Goal: Transaction & Acquisition: Purchase product/service

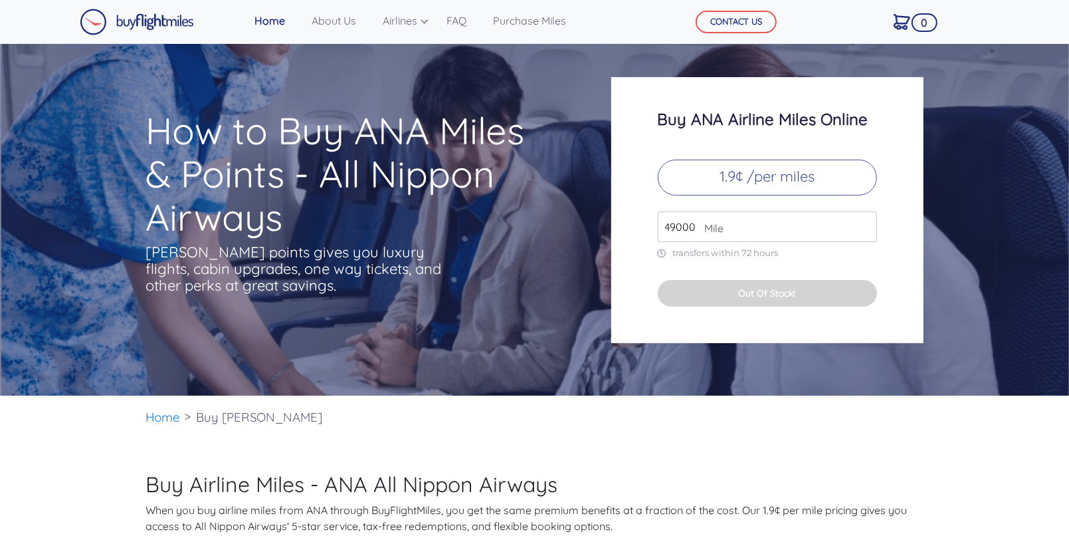
click at [722, 228] on span "Mile" at bounding box center [711, 228] width 26 height 16
click at [736, 226] on input "49000" at bounding box center [767, 226] width 219 height 31
type input "4"
click at [762, 294] on button "Out Of Stock!" at bounding box center [767, 293] width 219 height 27
click at [867, 231] on input "99000" at bounding box center [767, 226] width 219 height 31
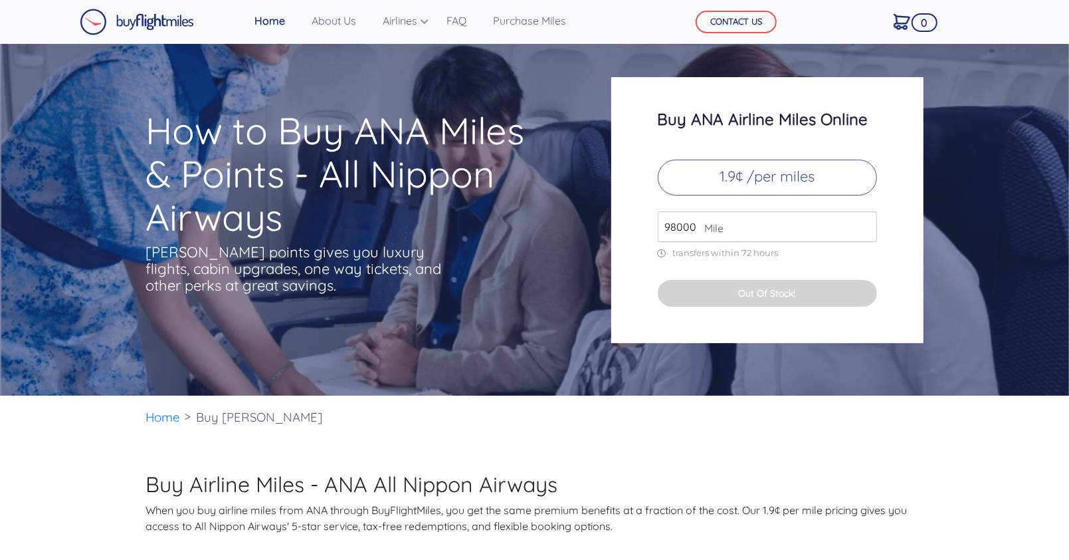
click at [867, 231] on input "98000" at bounding box center [767, 226] width 219 height 31
click at [867, 231] on input "97000" at bounding box center [767, 226] width 219 height 31
click at [867, 231] on input "96000" at bounding box center [767, 226] width 219 height 31
click at [867, 231] on input "95000" at bounding box center [767, 226] width 219 height 31
click at [867, 231] on input "94000" at bounding box center [767, 226] width 219 height 31
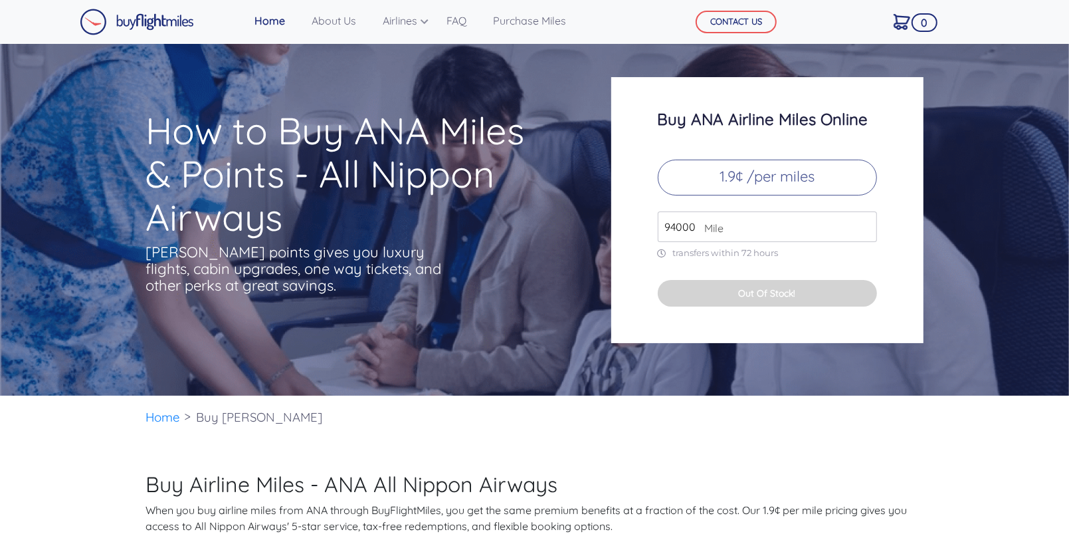
click at [867, 231] on input "93000" at bounding box center [767, 226] width 219 height 31
click at [867, 231] on input "92000" at bounding box center [767, 226] width 219 height 31
click at [867, 231] on input "91000" at bounding box center [767, 226] width 219 height 31
click at [867, 231] on input "90000" at bounding box center [767, 226] width 219 height 31
click at [867, 231] on input "89000" at bounding box center [767, 226] width 219 height 31
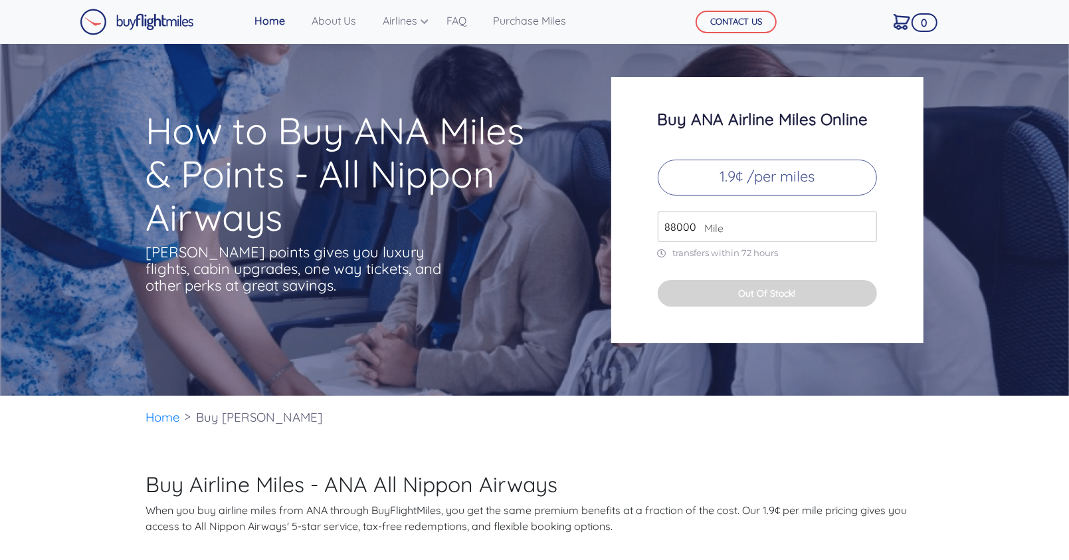
click at [867, 231] on input "88000" at bounding box center [767, 226] width 219 height 31
click at [867, 231] on input "87000" at bounding box center [767, 226] width 219 height 31
click at [867, 231] on input "86000" at bounding box center [767, 226] width 219 height 31
click at [867, 231] on input "85000" at bounding box center [767, 226] width 219 height 31
click at [867, 231] on input "84000" at bounding box center [767, 226] width 219 height 31
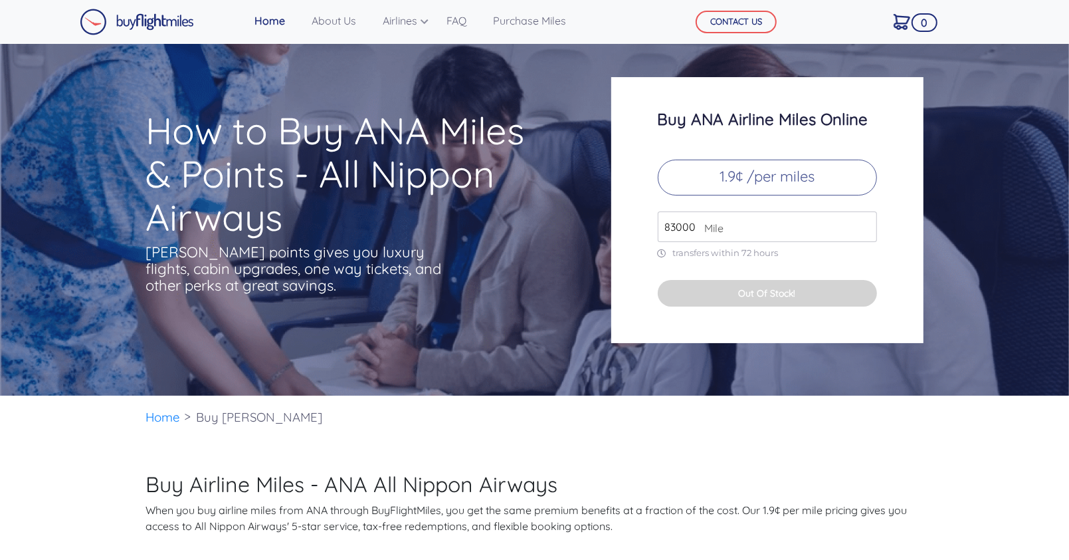
click at [867, 231] on input "83000" at bounding box center [767, 226] width 219 height 31
click at [867, 231] on input "82000" at bounding box center [767, 226] width 219 height 31
click at [867, 231] on input "81000" at bounding box center [767, 226] width 219 height 31
click at [867, 231] on input "80000" at bounding box center [767, 226] width 219 height 31
click at [867, 231] on input "79000" at bounding box center [767, 226] width 219 height 31
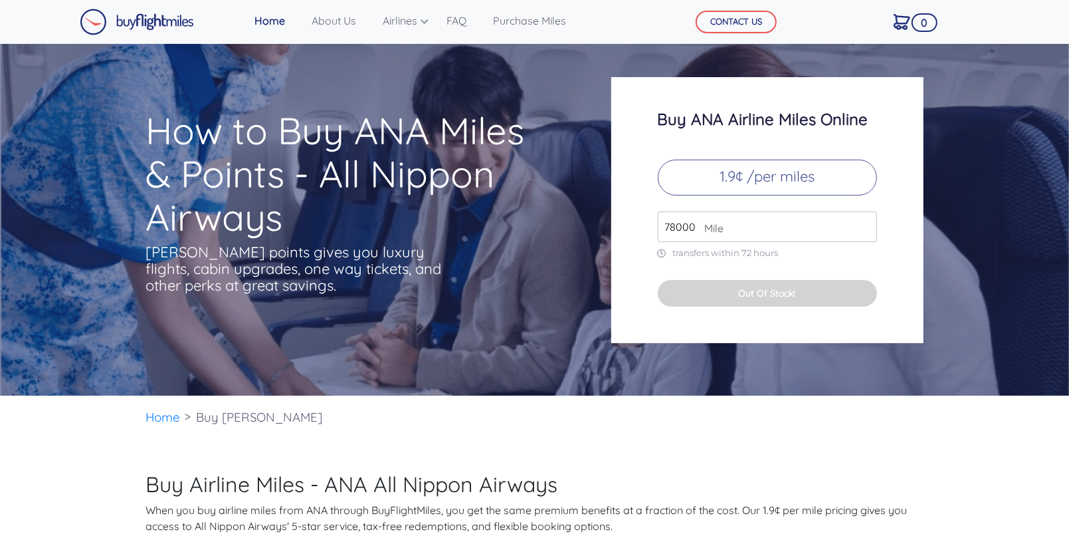
click at [867, 231] on input "78000" at bounding box center [767, 226] width 219 height 31
click at [867, 231] on input "77000" at bounding box center [767, 226] width 219 height 31
click at [867, 231] on input "76000" at bounding box center [767, 226] width 219 height 31
click at [867, 231] on input "75000" at bounding box center [767, 226] width 219 height 31
click at [867, 231] on input "74000" at bounding box center [767, 226] width 219 height 31
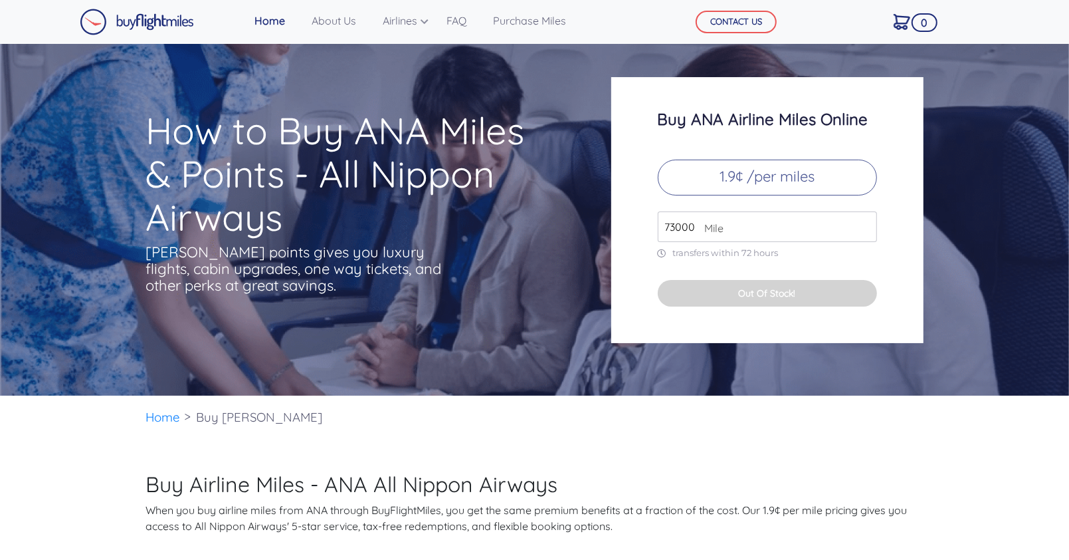
click at [867, 231] on input "73000" at bounding box center [767, 226] width 219 height 31
click at [867, 231] on input "72000" at bounding box center [767, 226] width 219 height 31
click at [867, 231] on input "71000" at bounding box center [767, 226] width 219 height 31
click at [867, 231] on input "70000" at bounding box center [767, 226] width 219 height 31
click at [867, 231] on input "69000" at bounding box center [767, 226] width 219 height 31
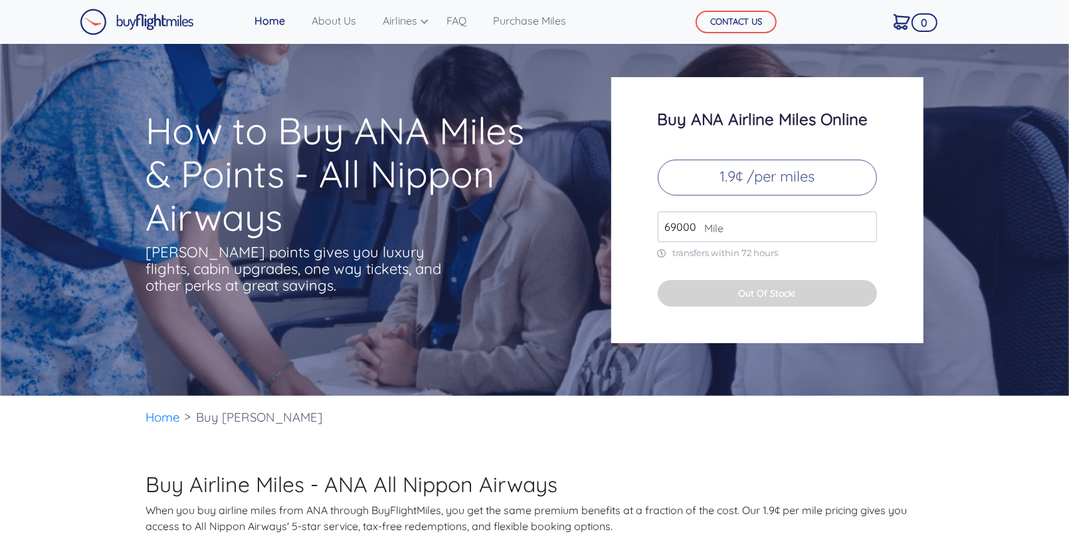
click at [867, 231] on input "68000" at bounding box center [767, 226] width 219 height 31
click at [867, 231] on input "67000" at bounding box center [767, 226] width 219 height 31
click at [867, 231] on input "66000" at bounding box center [767, 226] width 219 height 31
click at [867, 231] on input "65000" at bounding box center [767, 226] width 219 height 31
click at [867, 231] on input "64000" at bounding box center [767, 226] width 219 height 31
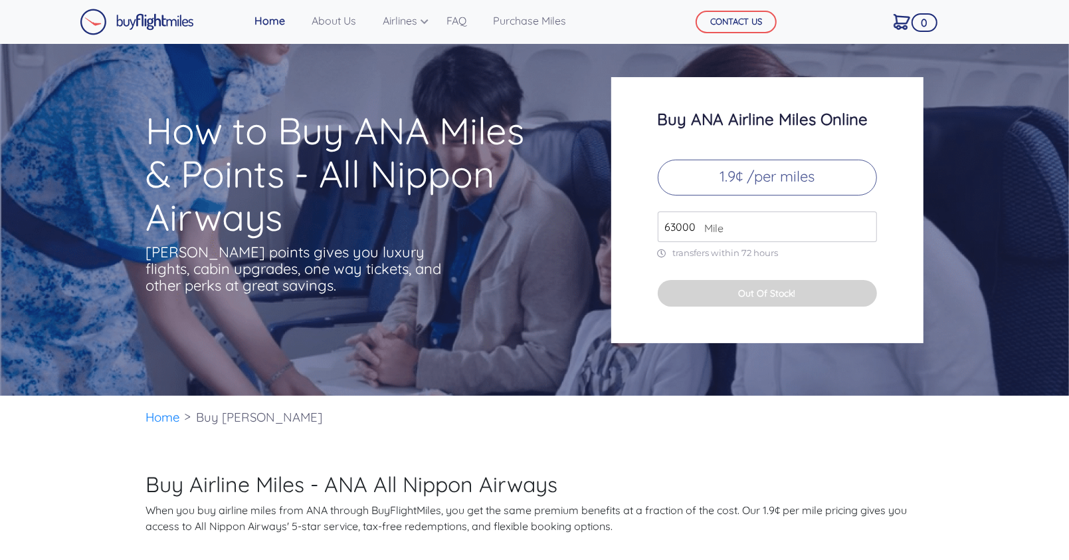
click at [867, 231] on input "63000" at bounding box center [767, 226] width 219 height 31
click at [867, 231] on input "62000" at bounding box center [767, 226] width 219 height 31
click at [867, 231] on input "61000" at bounding box center [767, 226] width 219 height 31
click at [867, 231] on input "60000" at bounding box center [767, 226] width 219 height 31
click at [867, 231] on input "59000" at bounding box center [767, 226] width 219 height 31
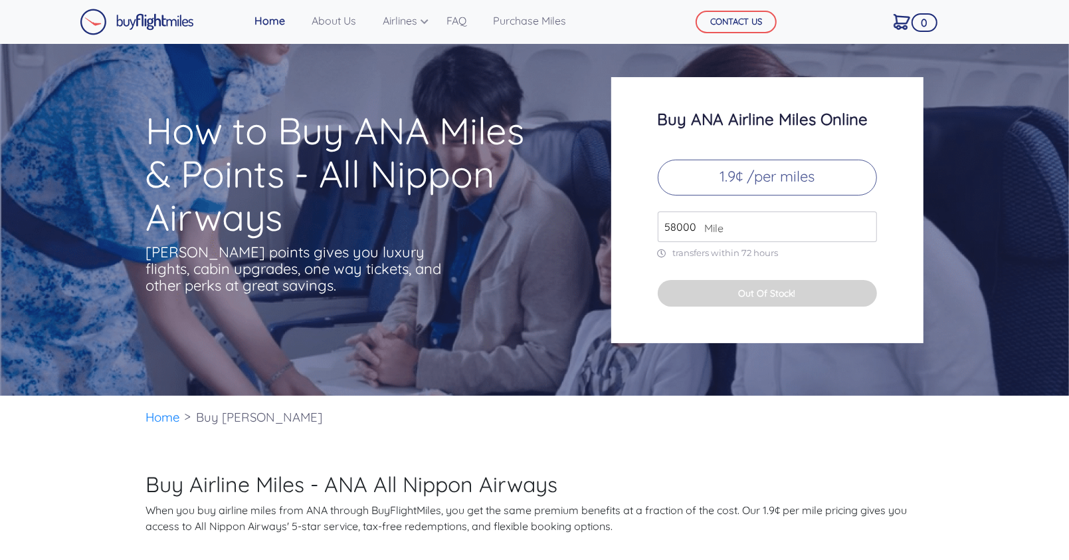
click at [867, 231] on input "58000" at bounding box center [767, 226] width 219 height 31
click at [867, 231] on input "57000" at bounding box center [767, 226] width 219 height 31
click at [867, 231] on input "56000" at bounding box center [767, 226] width 219 height 31
click at [867, 231] on input "55000" at bounding box center [767, 226] width 219 height 31
click at [867, 231] on input "54000" at bounding box center [767, 226] width 219 height 31
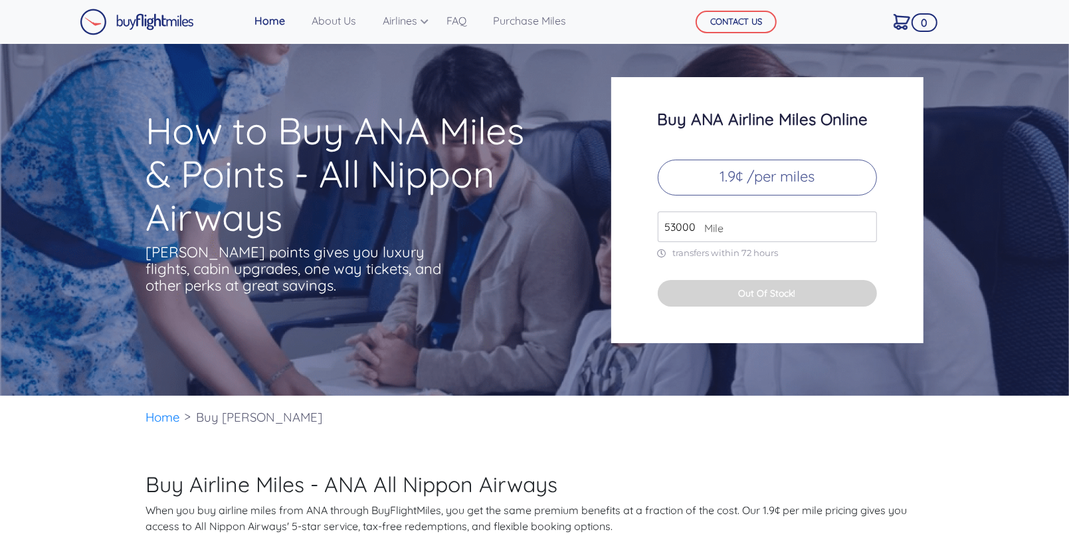
click at [867, 231] on input "53000" at bounding box center [767, 226] width 219 height 31
click at [867, 231] on input "52000" at bounding box center [767, 226] width 219 height 31
click at [867, 231] on input "51000" at bounding box center [767, 226] width 219 height 31
click at [867, 231] on input "50000" at bounding box center [767, 226] width 219 height 31
type input "49000"
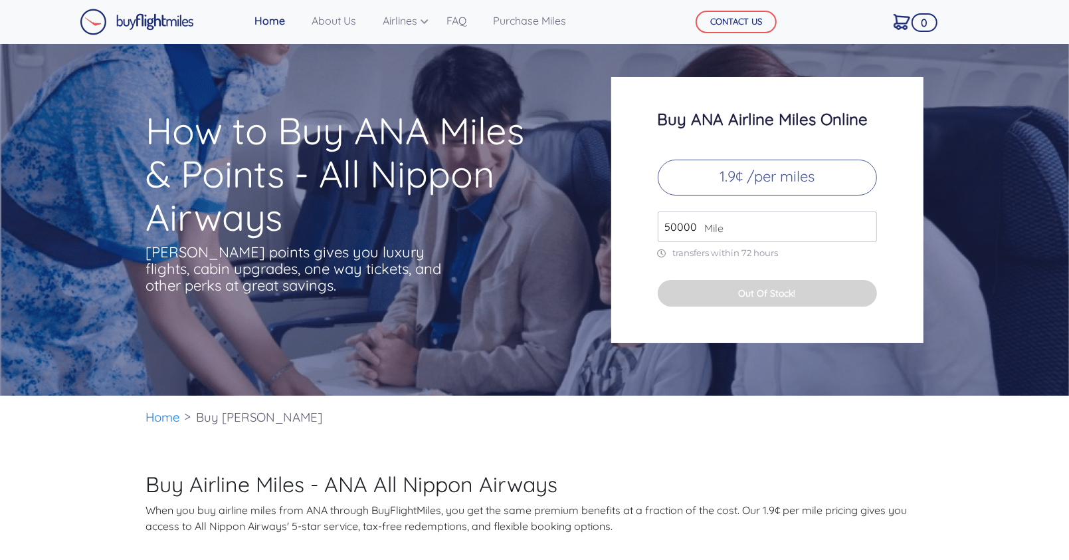
click at [867, 231] on input "49000" at bounding box center [767, 226] width 219 height 31
click at [771, 295] on button "Out Of Stock!" at bounding box center [767, 293] width 219 height 27
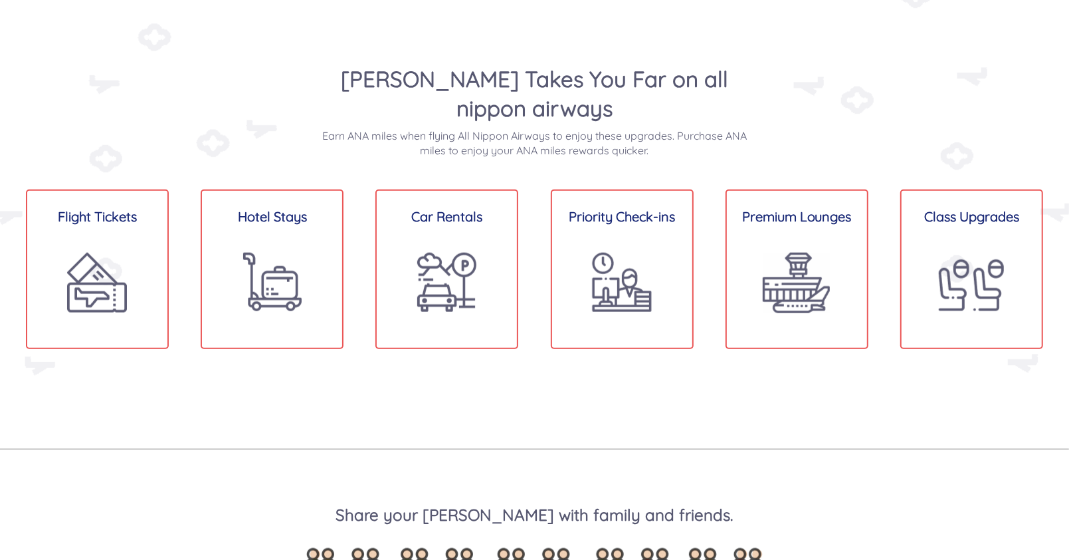
scroll to position [1002, 0]
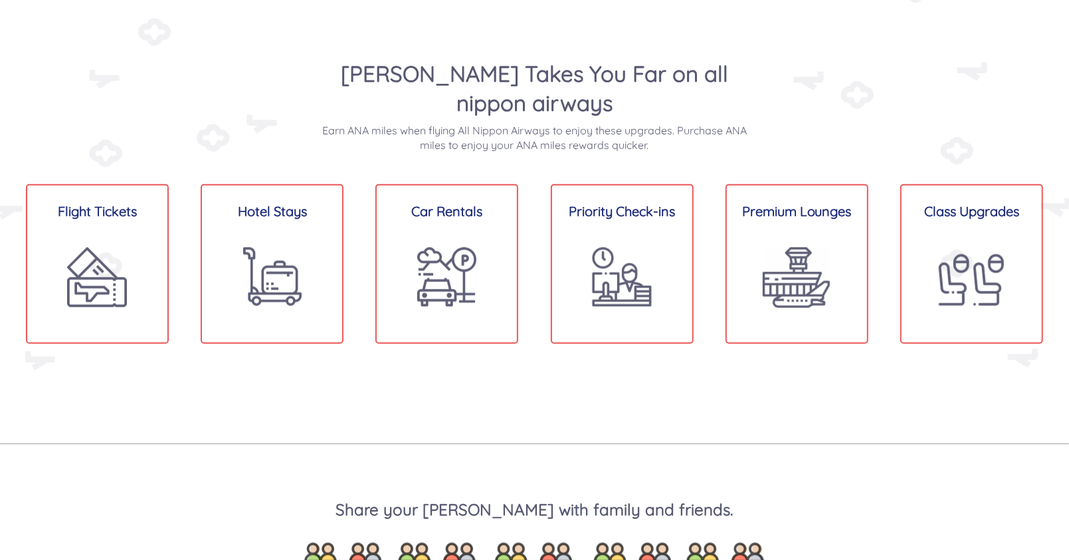
click at [115, 213] on h3 "Flight Tickets" at bounding box center [97, 211] width 140 height 30
click at [116, 247] on img at bounding box center [97, 277] width 60 height 60
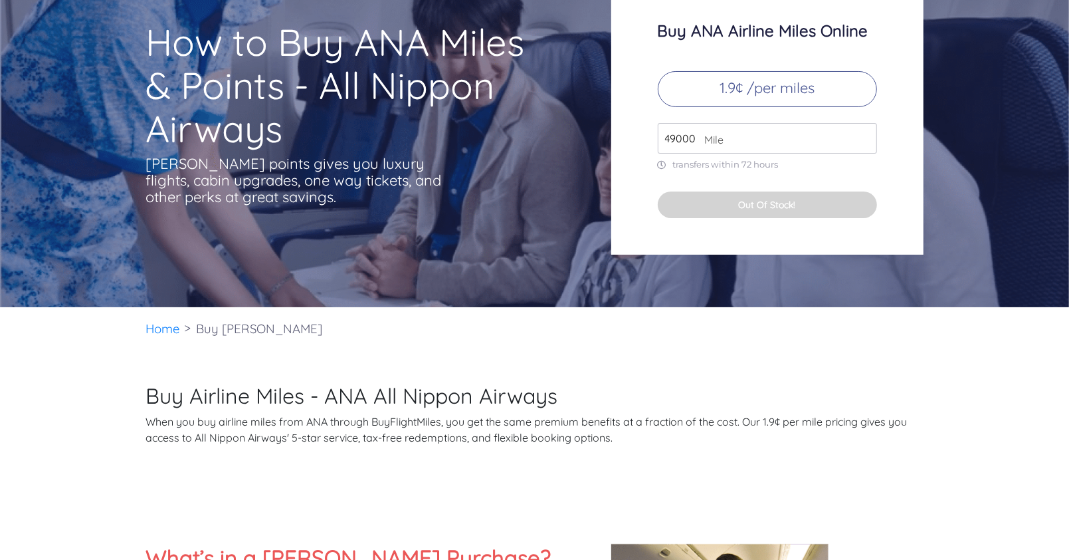
scroll to position [0, 0]
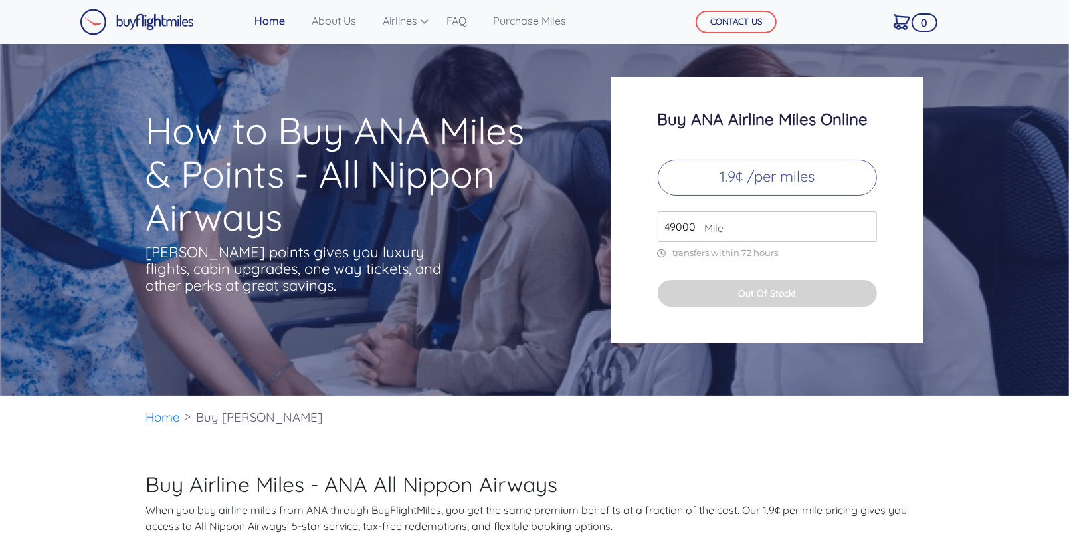
click at [276, 23] on link "Home" at bounding box center [269, 20] width 41 height 27
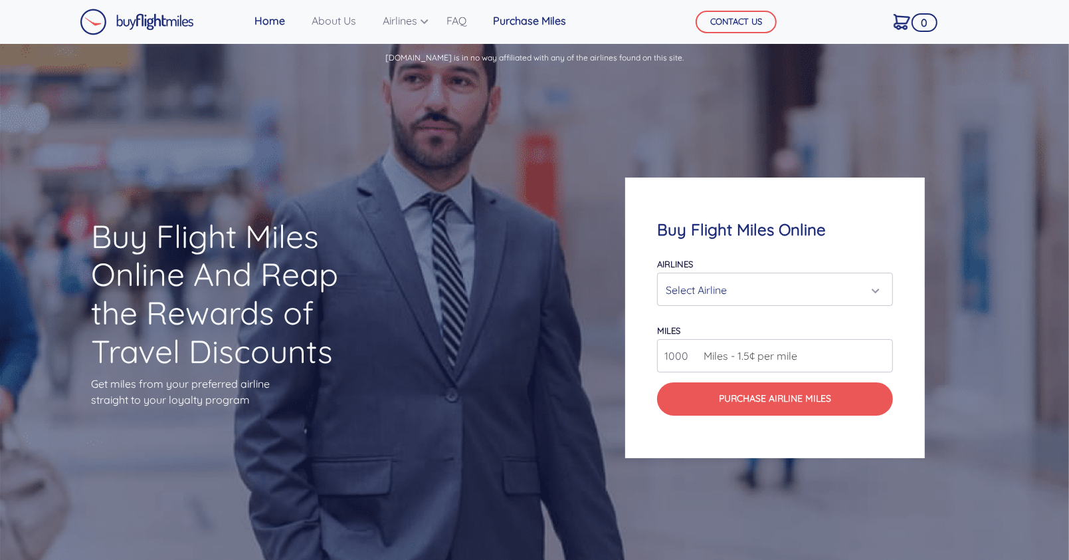
click at [554, 19] on link "Purchase Miles" at bounding box center [530, 20] width 84 height 27
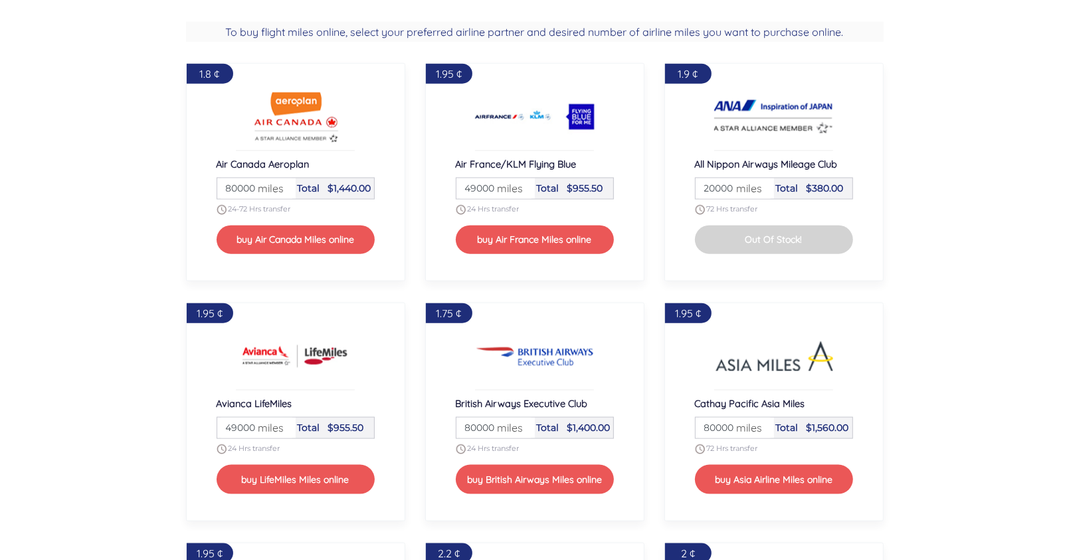
click at [705, 185] on input "20000" at bounding box center [735, 188] width 74 height 21
type input "120000"
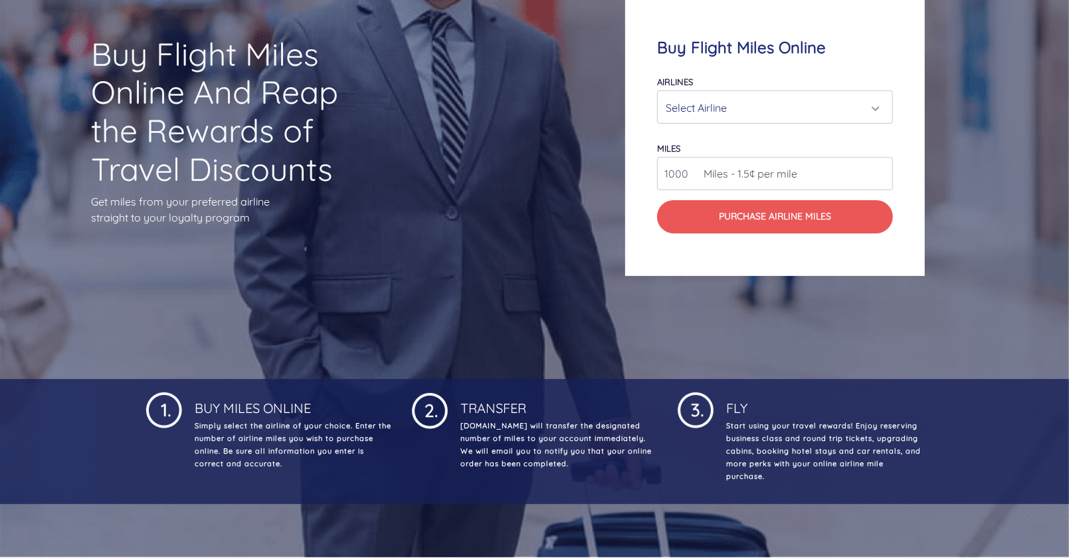
scroll to position [0, 0]
